Goal: Navigation & Orientation: Understand site structure

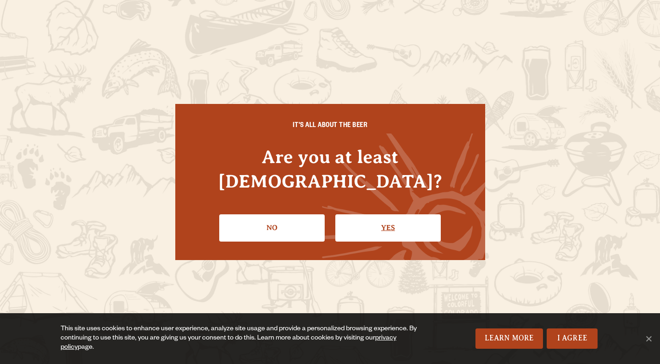
click at [391, 215] on link "Yes" at bounding box center [387, 228] width 105 height 27
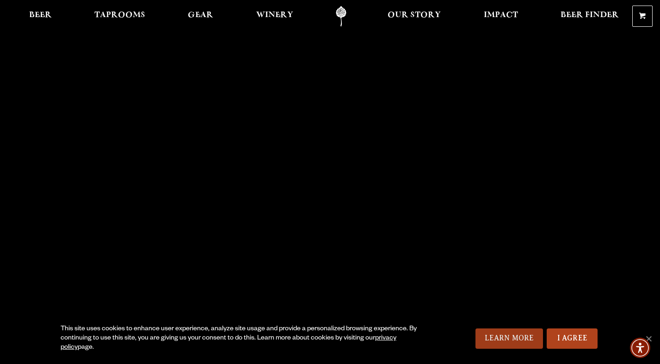
click at [510, 338] on link "Learn More" at bounding box center [509, 339] width 68 height 20
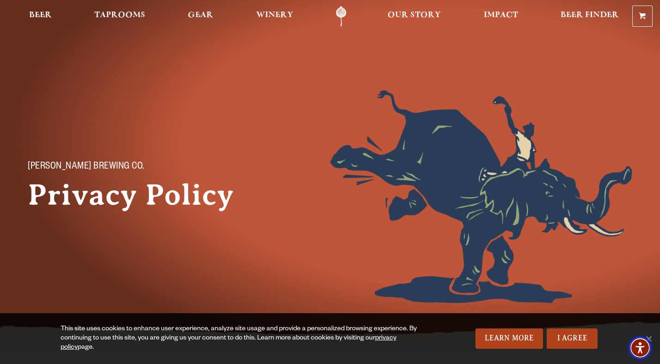
click at [650, 337] on img "Accessibility Menu" at bounding box center [640, 348] width 22 height 22
click at [341, 10] on link "Odell Home" at bounding box center [341, 16] width 35 height 21
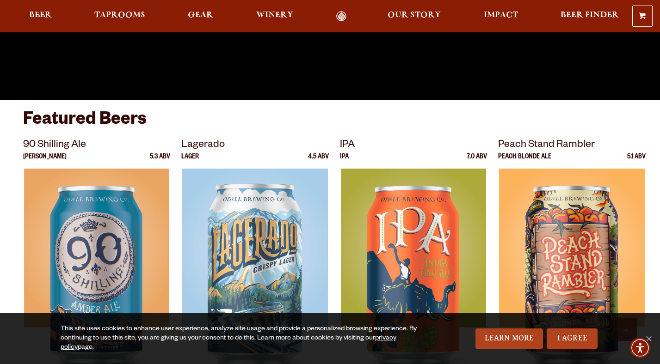
scroll to position [296, 0]
